Goal: Find specific page/section: Locate a particular part of the current website

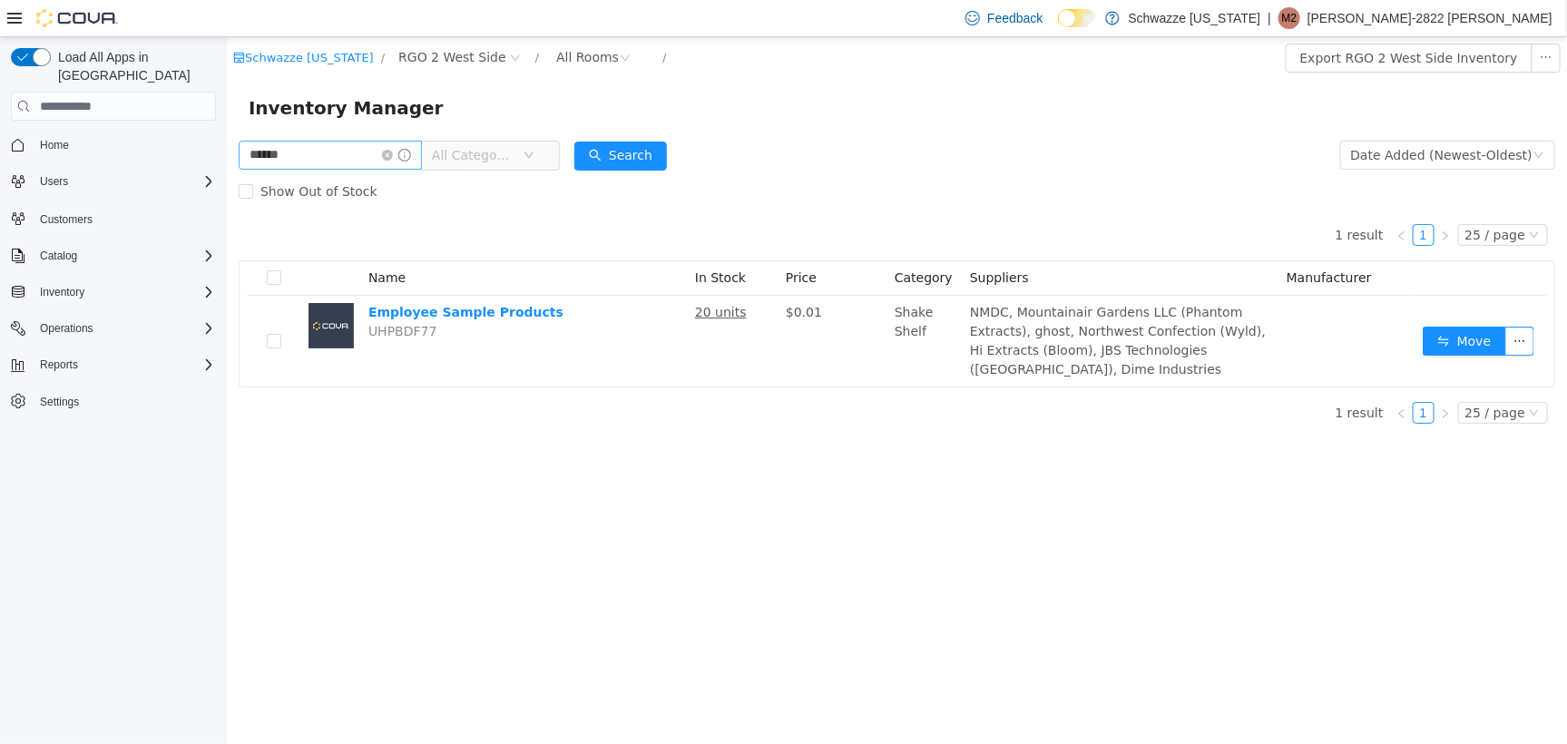
click at [397, 161] on span at bounding box center [395, 154] width 29 height 13
click at [392, 151] on icon "icon: close-circle" at bounding box center [386, 154] width 11 height 11
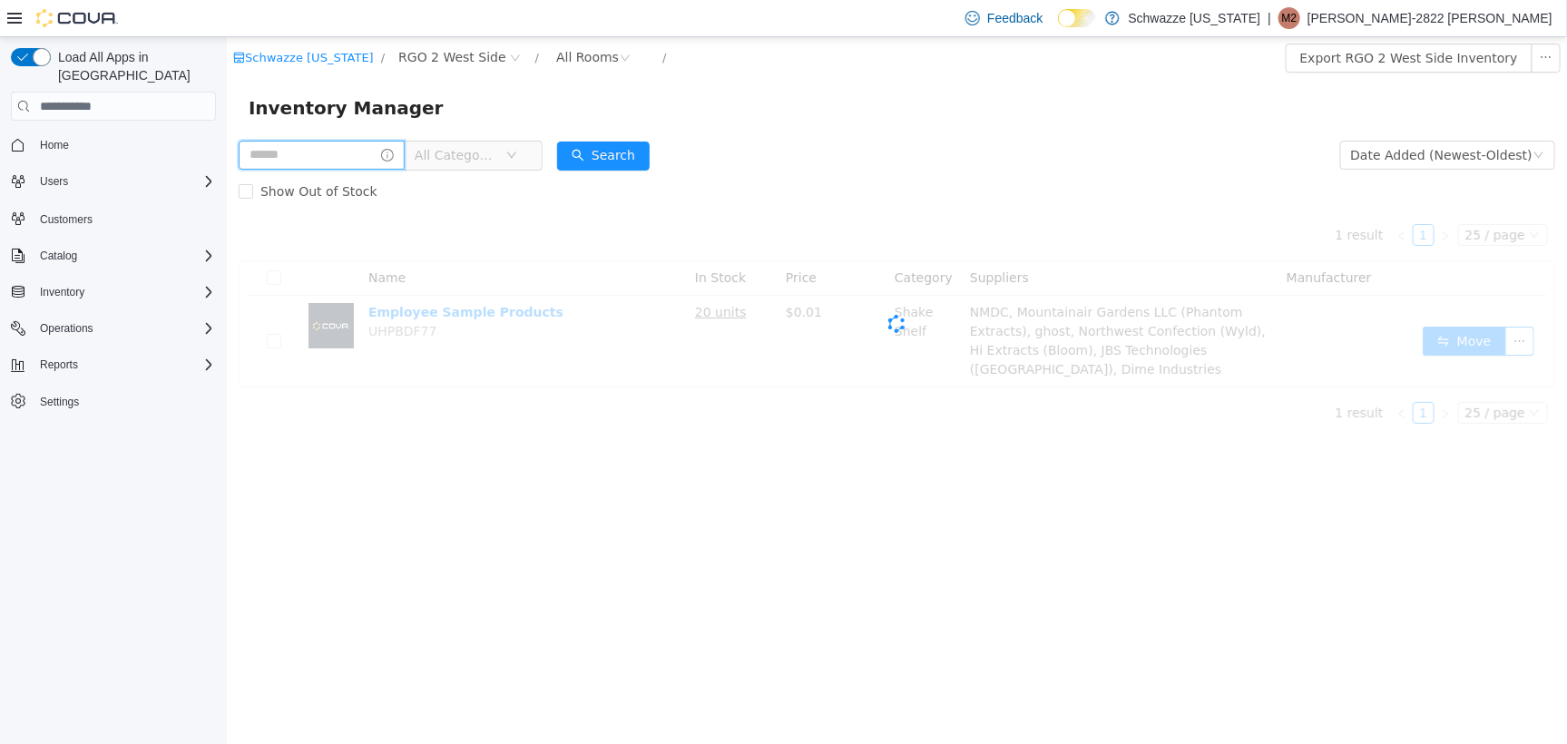
drag, startPoint x: 385, startPoint y: 161, endPoint x: 397, endPoint y: 166, distance: 13.5
click at [385, 168] on input "text" at bounding box center [321, 154] width 166 height 29
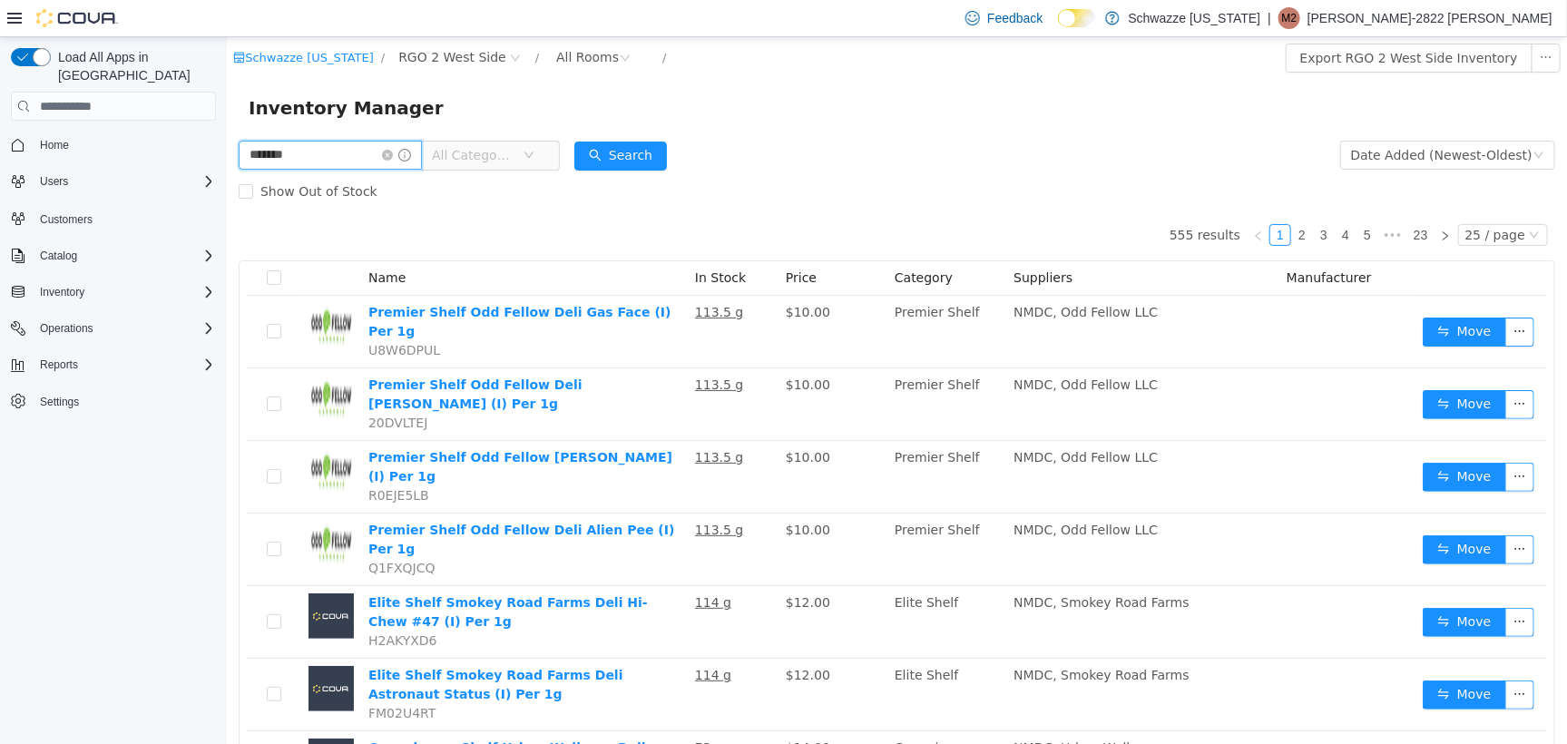
type input "******"
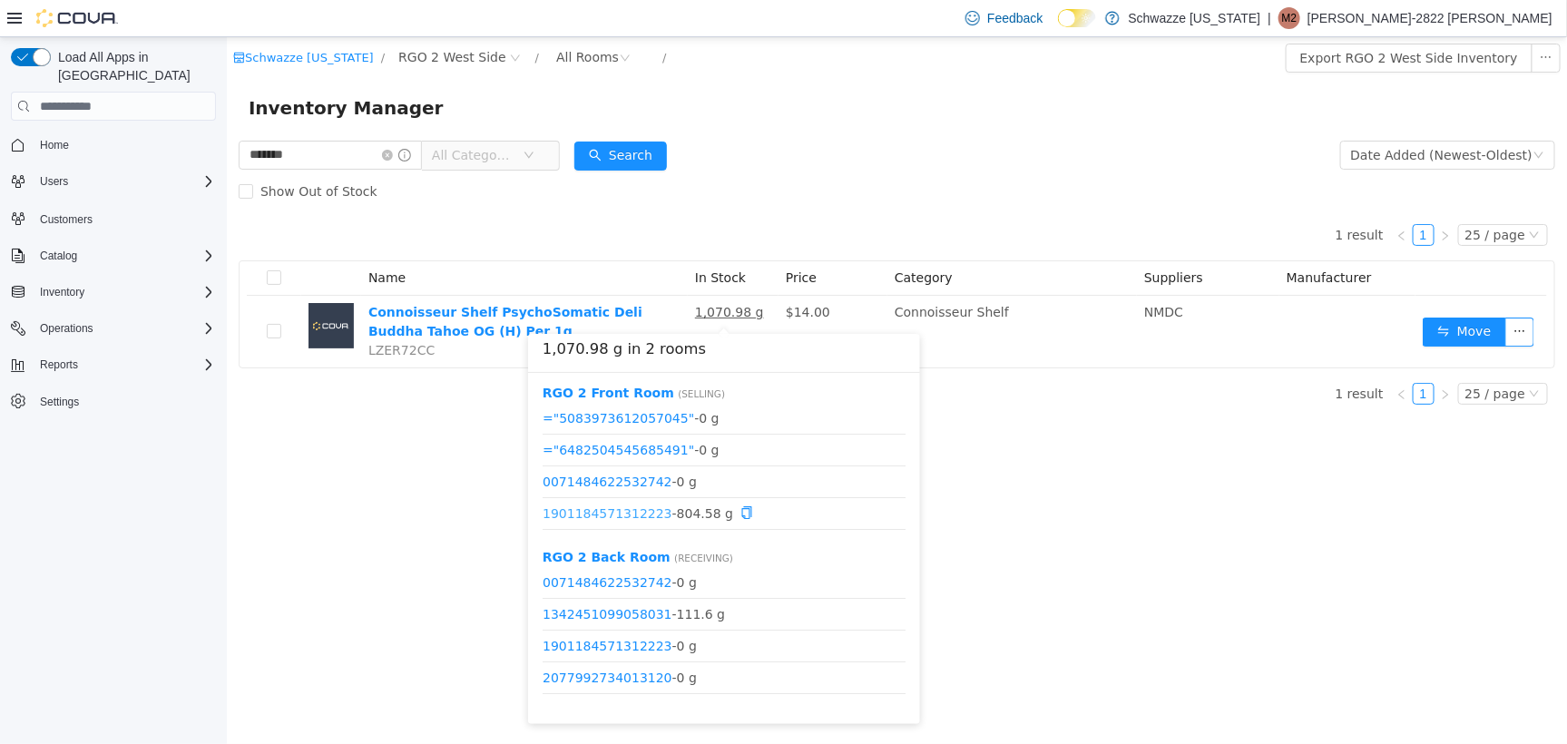
click at [637, 512] on link "1901184571312223" at bounding box center [607, 511] width 130 height 15
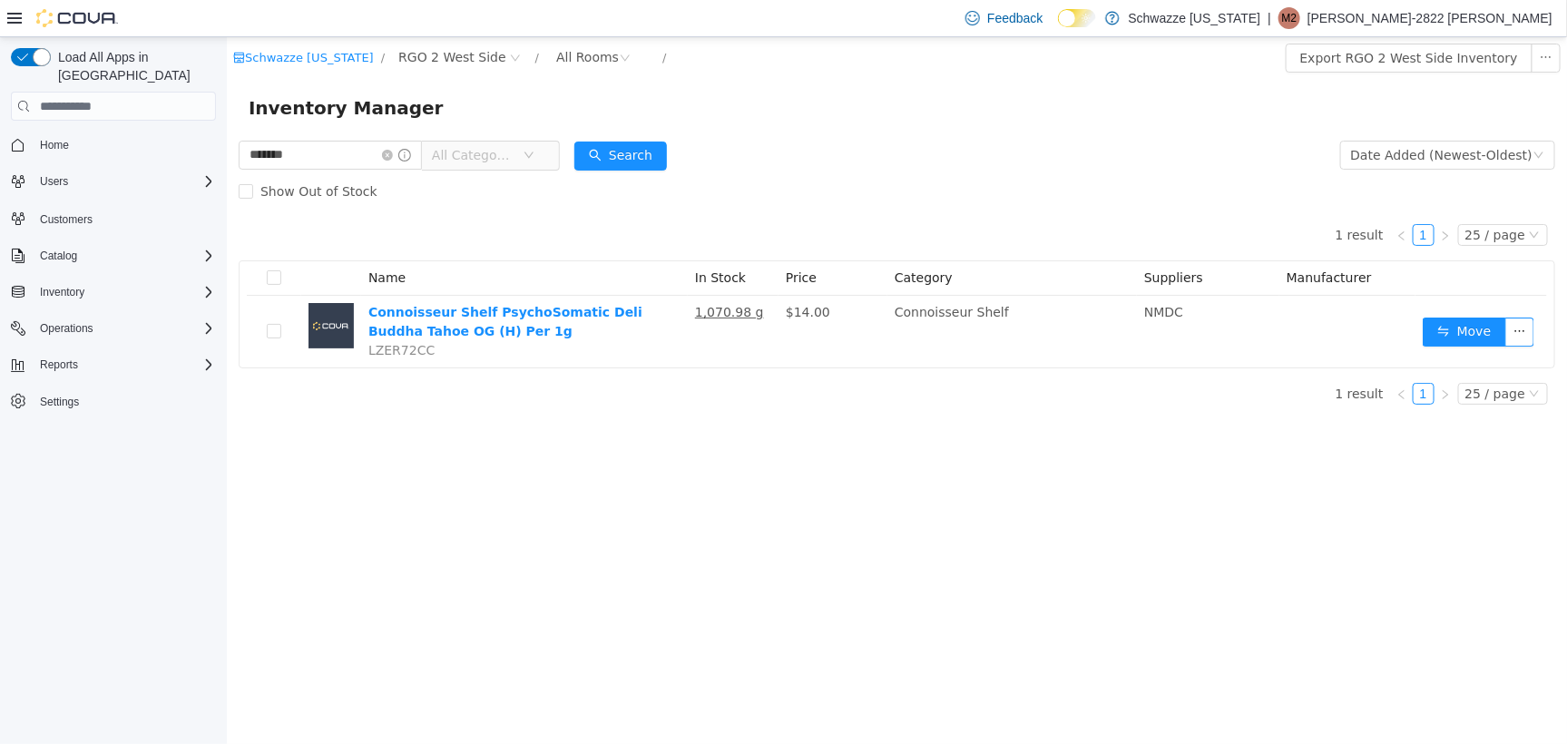
click at [817, 121] on div "Inventory Manager" at bounding box center [896, 107] width 1296 height 29
